Goal: Register for event/course

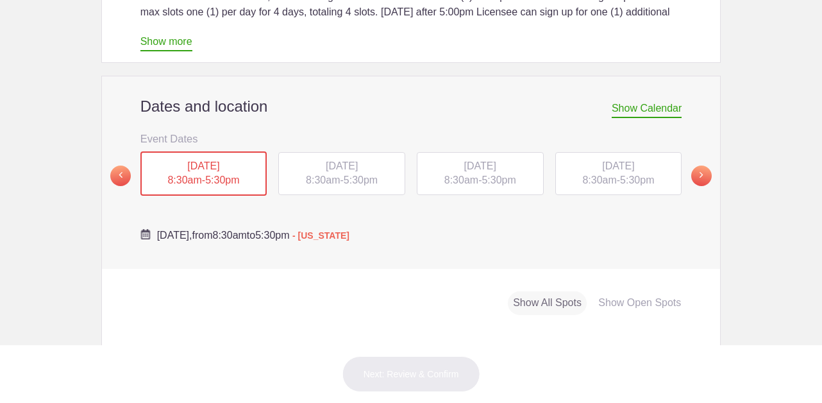
scroll to position [477, 0]
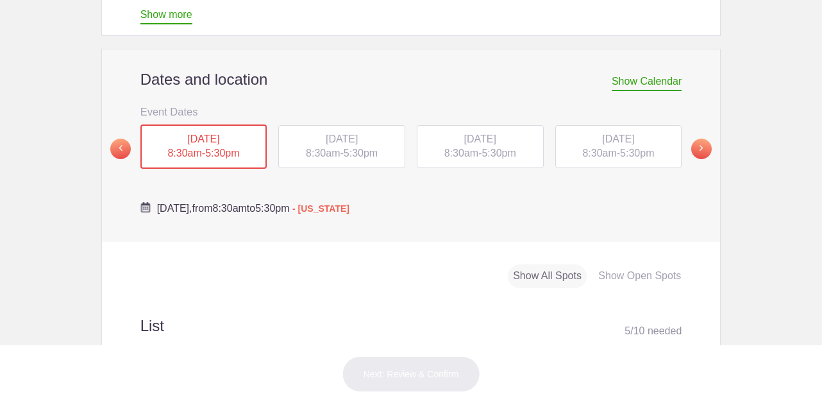
click at [497, 133] on span "WED, Oct 15, 2025" at bounding box center [480, 138] width 32 height 11
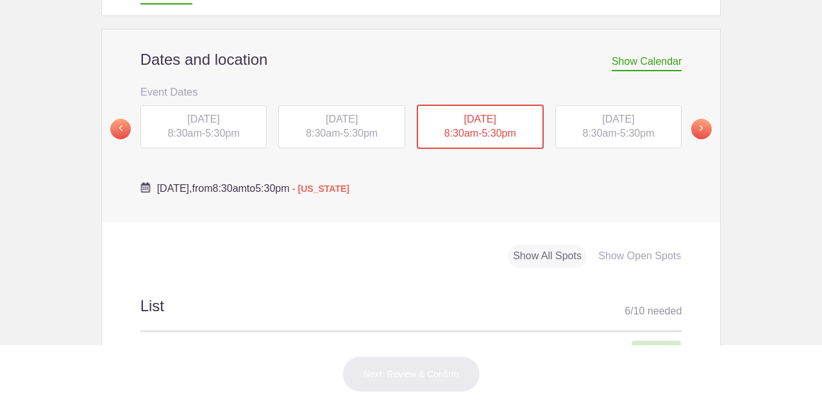
scroll to position [496, 0]
click at [590, 128] on span "8:30am" at bounding box center [600, 133] width 34 height 11
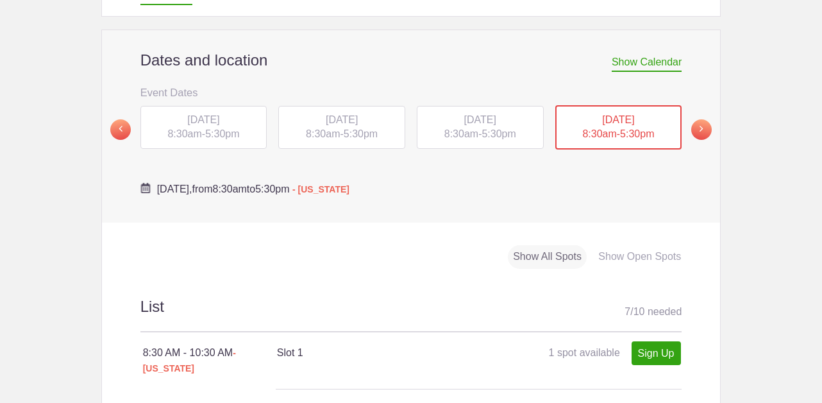
click at [296, 106] on div "TUE, Oct 14, 2025 8:30am - 5:30pm" at bounding box center [341, 128] width 127 height 44
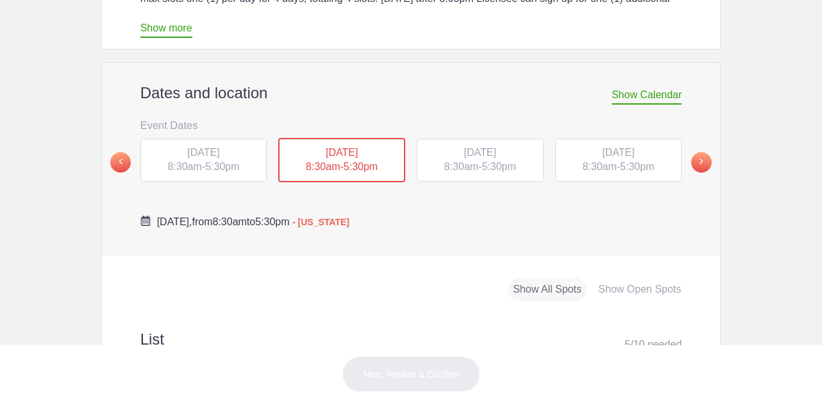
scroll to position [462, 0]
click at [224, 162] on span "5:30pm" at bounding box center [222, 167] width 34 height 11
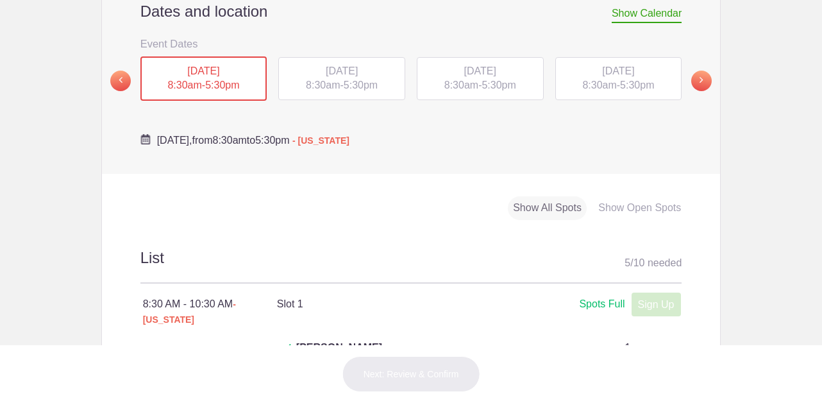
scroll to position [525, 0]
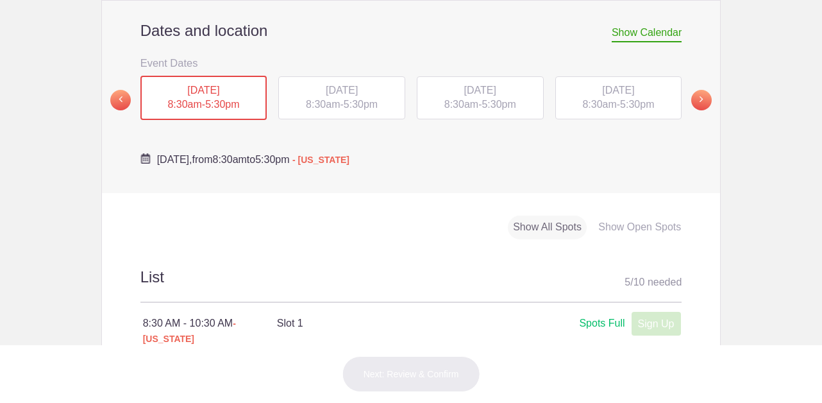
click at [475, 99] on span "8:30am" at bounding box center [462, 104] width 34 height 11
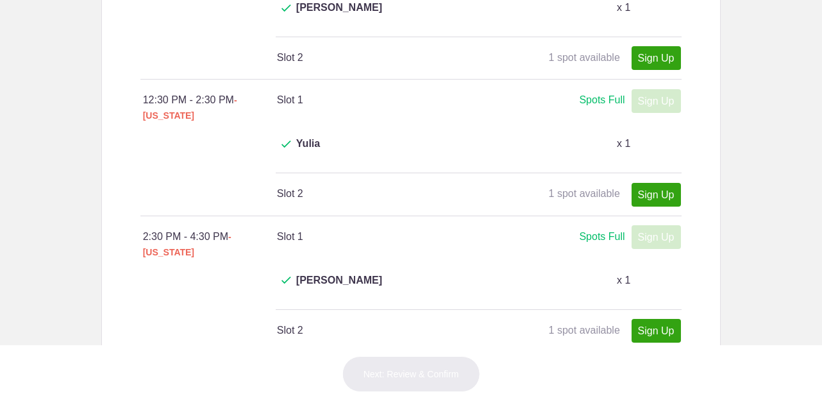
scroll to position [1022, 0]
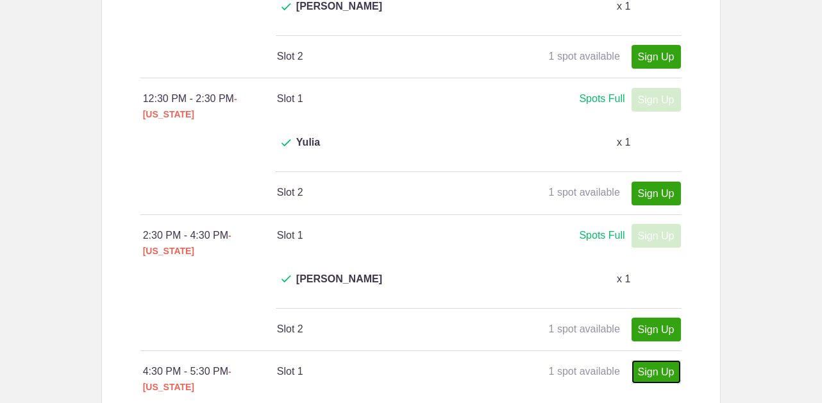
click at [648, 360] on link "Sign Up" at bounding box center [656, 372] width 49 height 24
type input "1"
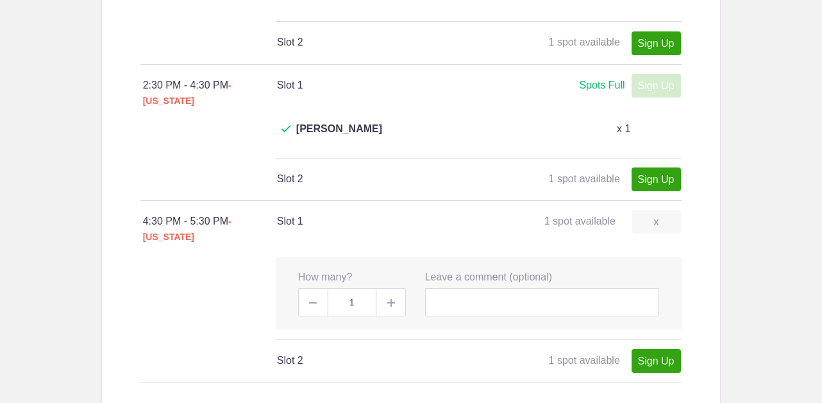
scroll to position [1176, 0]
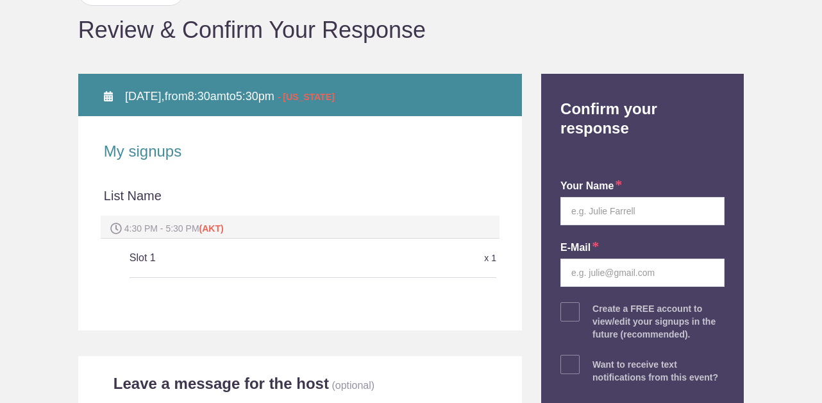
scroll to position [124, 0]
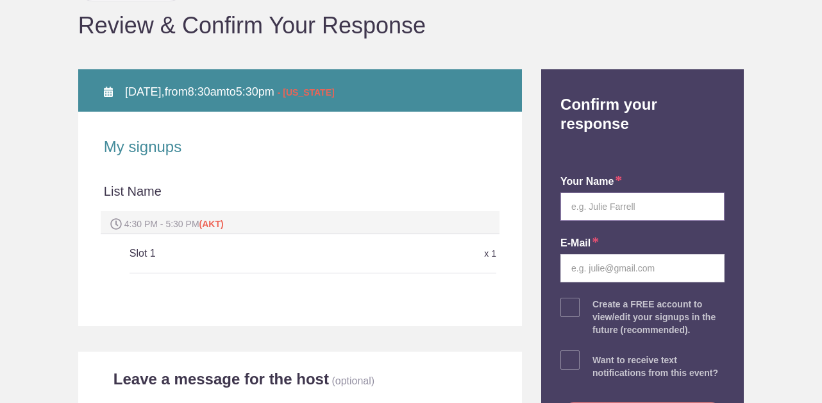
click at [639, 192] on input "text" at bounding box center [643, 206] width 164 height 28
type input "Natasha McClanahan"
click at [701, 147] on div "your name Natasha McClanahan E-mail Create a FREE account to view/edit your sig…" at bounding box center [642, 299] width 183 height 305
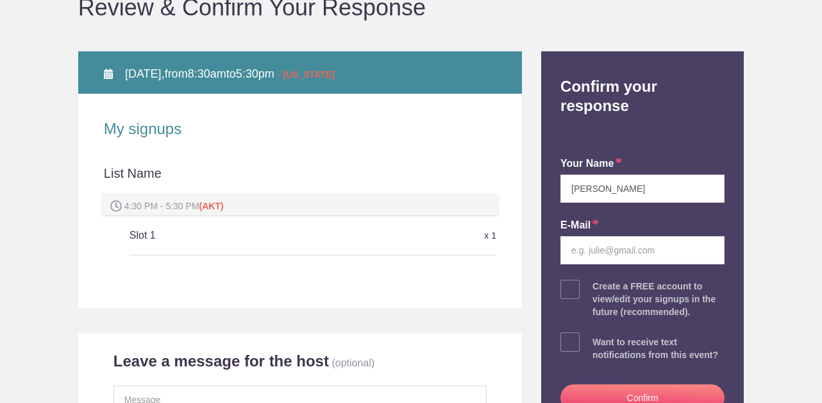
scroll to position [154, 0]
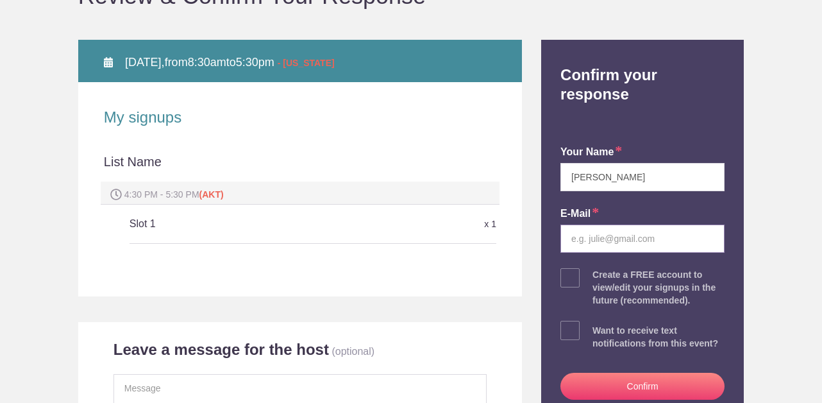
click at [578, 225] on input "email" at bounding box center [643, 239] width 164 height 28
type input "alaskarealtybynatasha@gmail.com"
click at [645, 163] on input "Natasha McClanahan" at bounding box center [643, 177] width 164 height 28
click at [702, 131] on div "your name Natasha McClanahan E-mail alaskarealtybynatasha@gmail.com Create a FR…" at bounding box center [642, 269] width 183 height 305
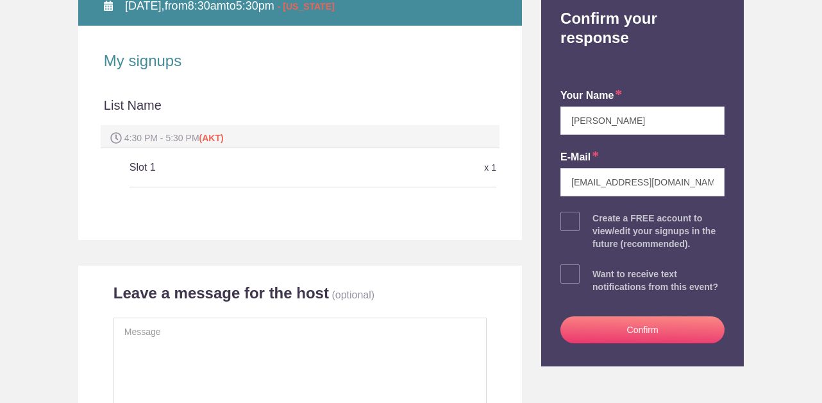
scroll to position [194, 0]
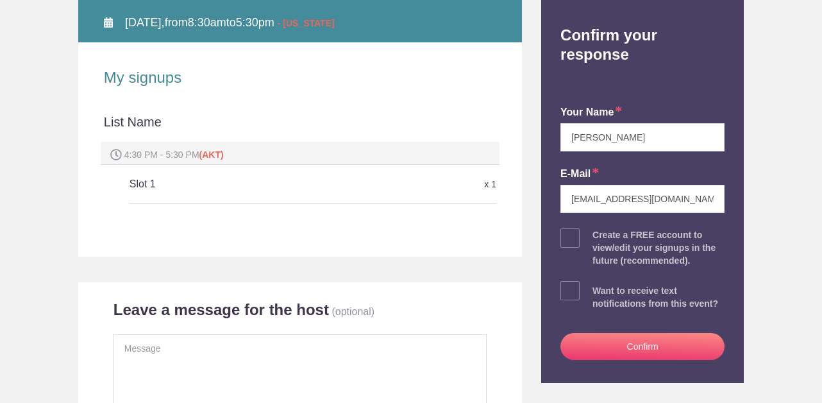
click at [654, 333] on button "Confirm" at bounding box center [643, 346] width 164 height 27
